Goal: Find specific page/section: Find specific page/section

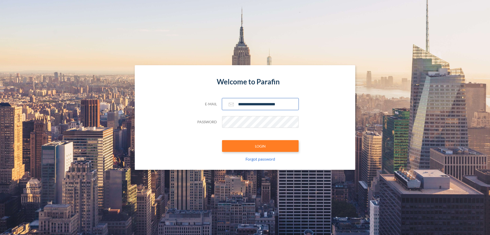
type input "**********"
click at [260, 146] on button "LOGIN" at bounding box center [260, 146] width 77 height 12
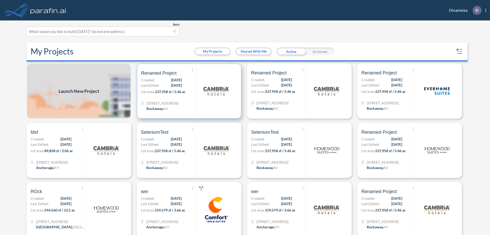
scroll to position [1, 0]
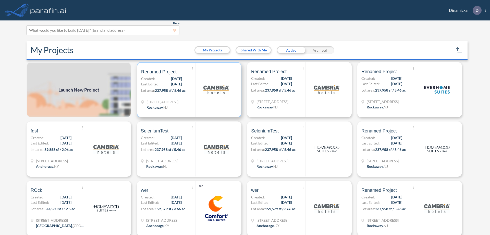
click at [188, 90] on p "Lot area: 237,958 sf / 5.46 ac" at bounding box center [168, 91] width 54 height 7
